Goal: Task Accomplishment & Management: Use online tool/utility

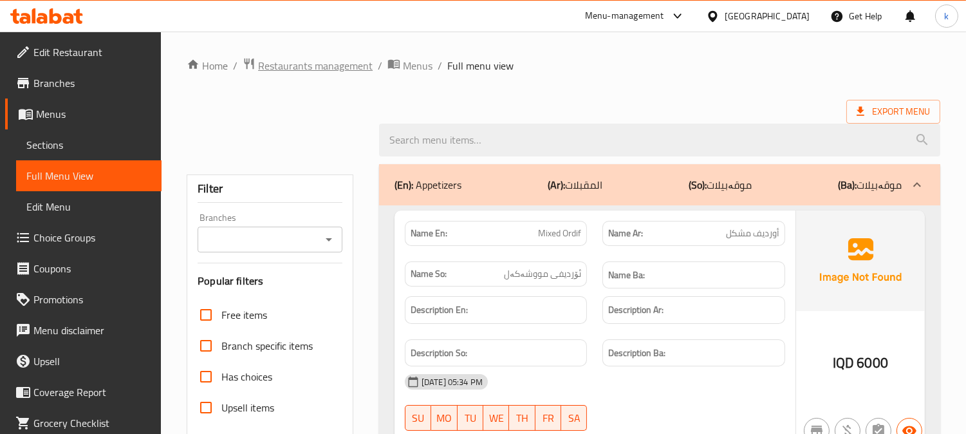
click at [307, 73] on span "Restaurants management" at bounding box center [315, 65] width 115 height 15
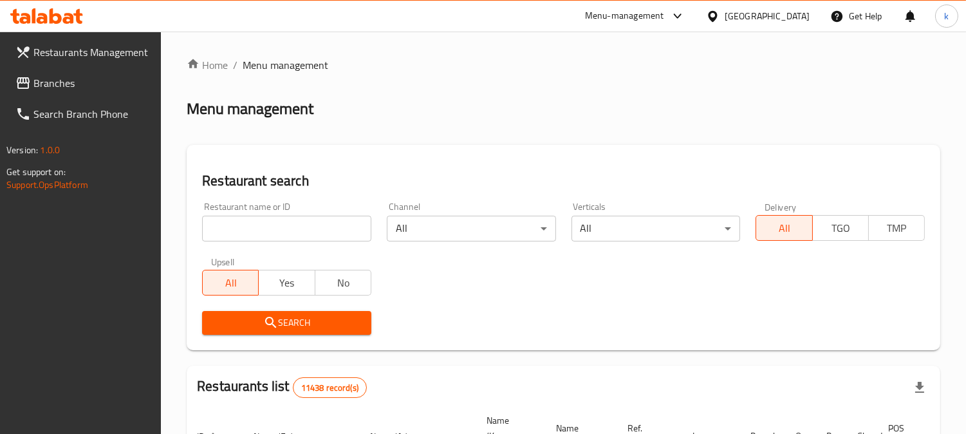
click at [246, 229] on input "search" at bounding box center [286, 229] width 169 height 26
paste input "763541"
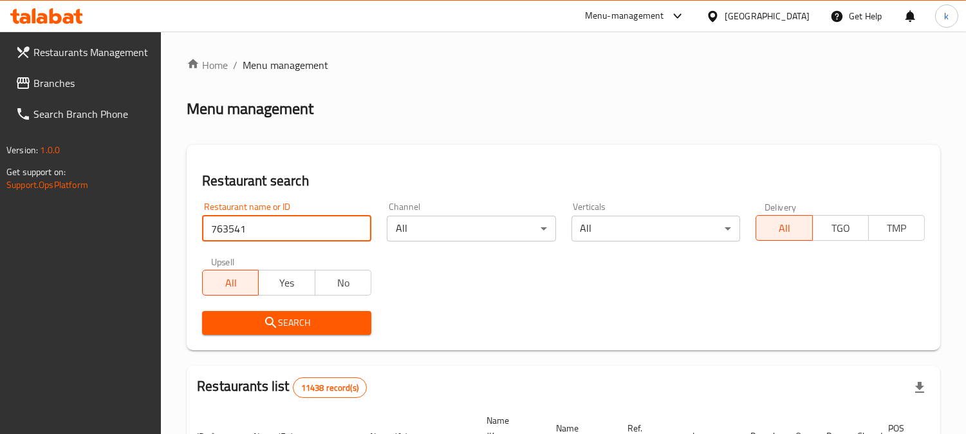
type input "763541"
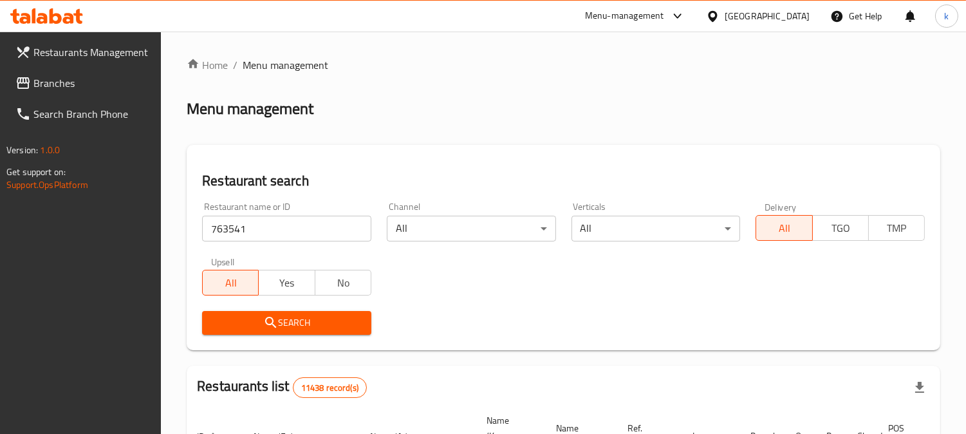
click at [239, 325] on span "Search" at bounding box center [286, 323] width 149 height 16
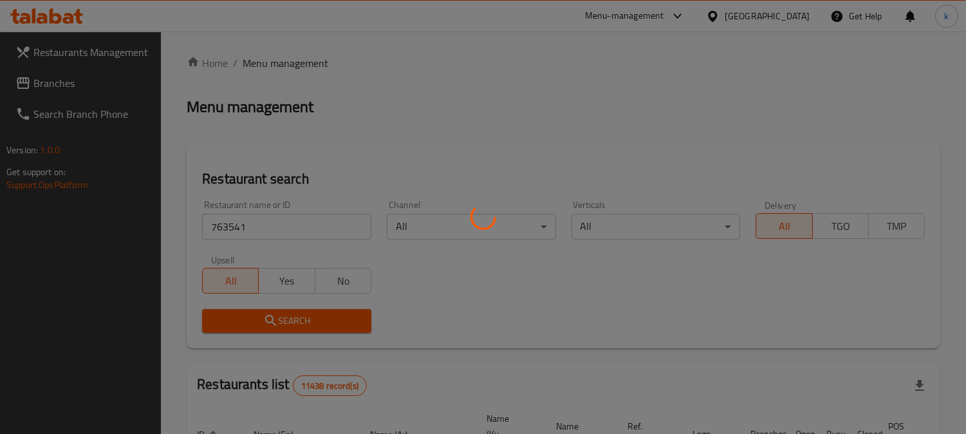
scroll to position [106, 0]
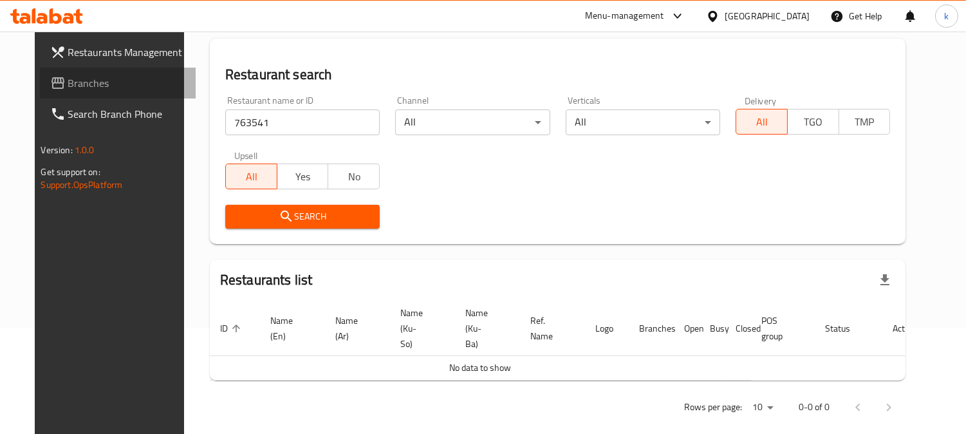
click at [68, 91] on span "Branches" at bounding box center [127, 82] width 118 height 15
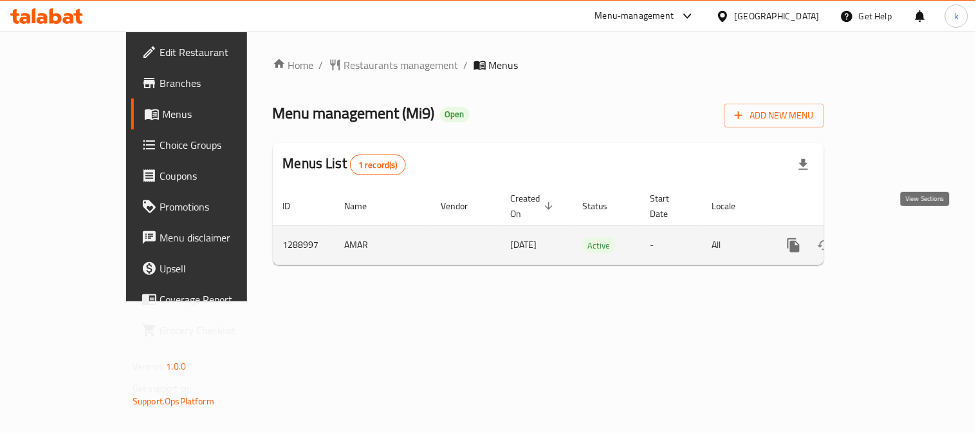
click at [902, 230] on link "enhanced table" at bounding box center [886, 245] width 31 height 31
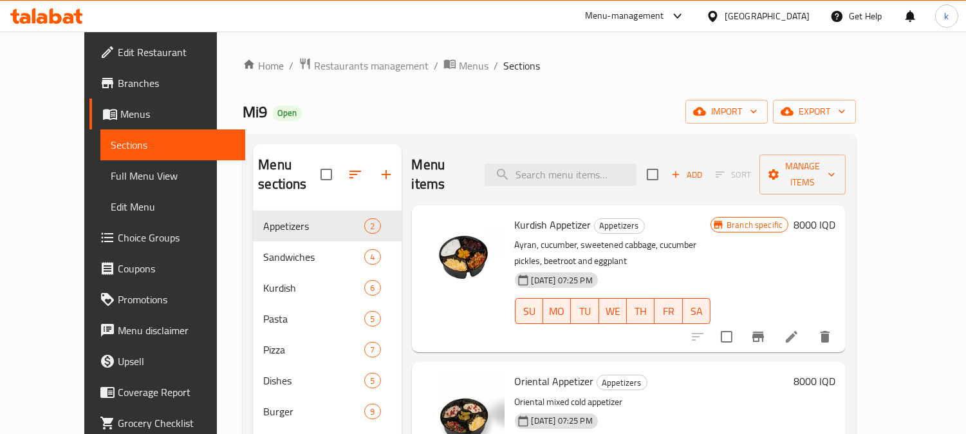
click at [111, 181] on span "Full Menu View" at bounding box center [173, 175] width 125 height 15
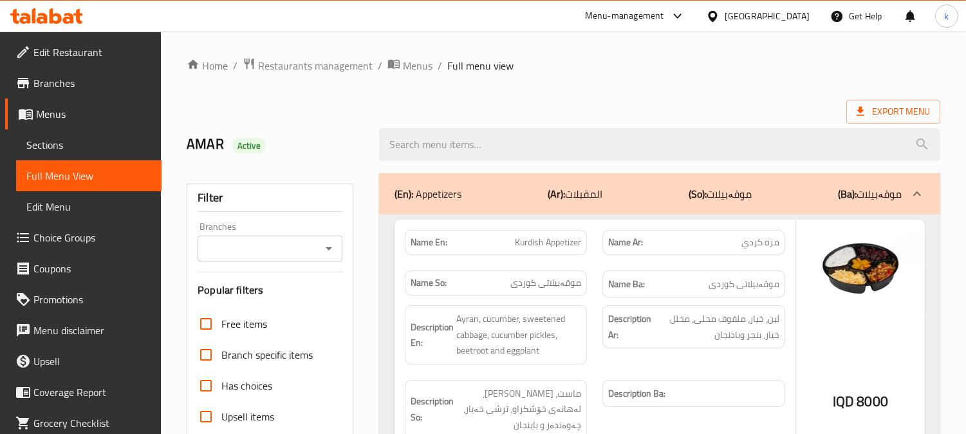
click at [273, 251] on input "Branches" at bounding box center [259, 248] width 116 height 18
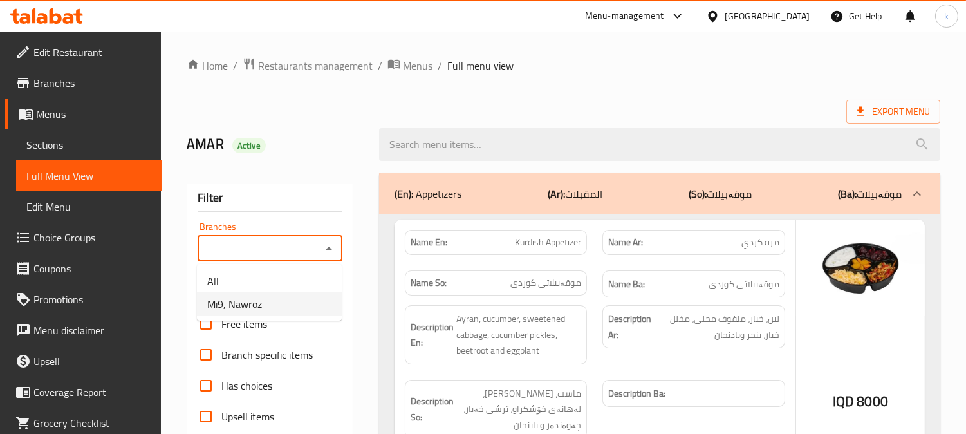
click at [269, 294] on li "Mi9, Nawroz" at bounding box center [269, 303] width 145 height 23
type input "Mi9, Nawroz"
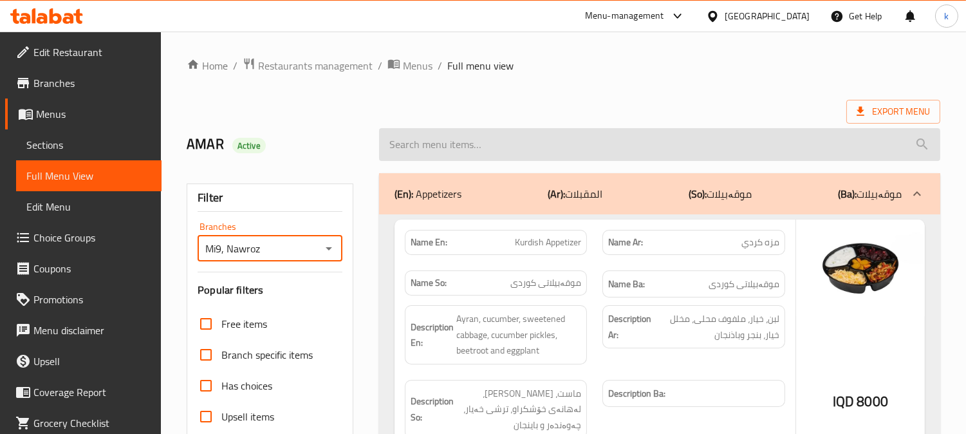
click at [433, 143] on input "search" at bounding box center [659, 144] width 561 height 33
paste input "[PERSON_NAME]"
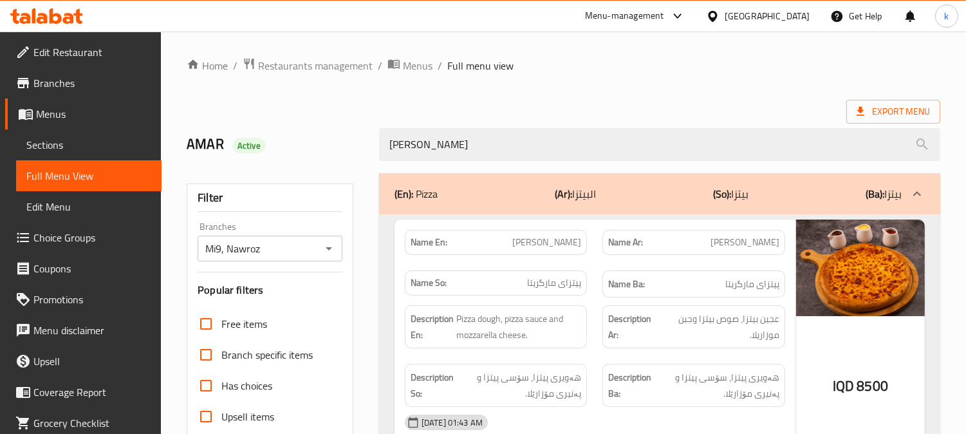
type input "[PERSON_NAME]"
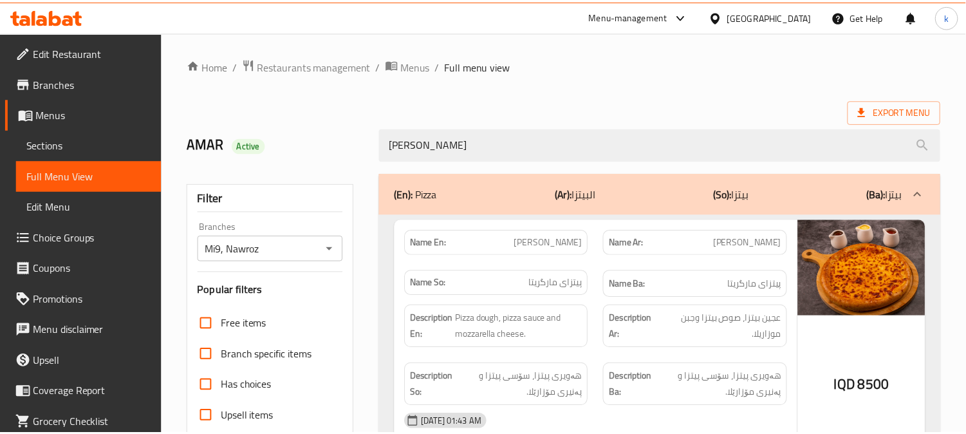
scroll to position [251, 0]
